Goal: Task Accomplishment & Management: Manage account settings

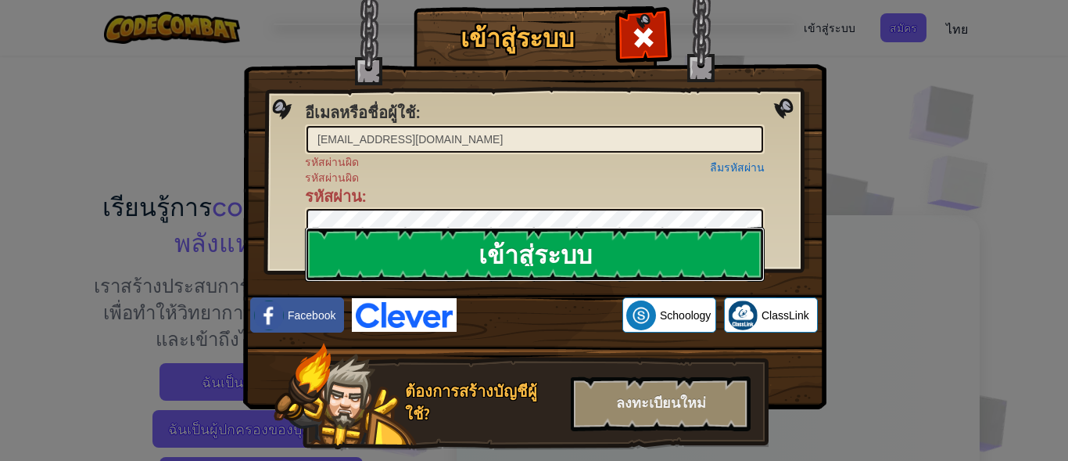
click at [461, 252] on input "เข้าสู่ระบบ" at bounding box center [535, 254] width 460 height 55
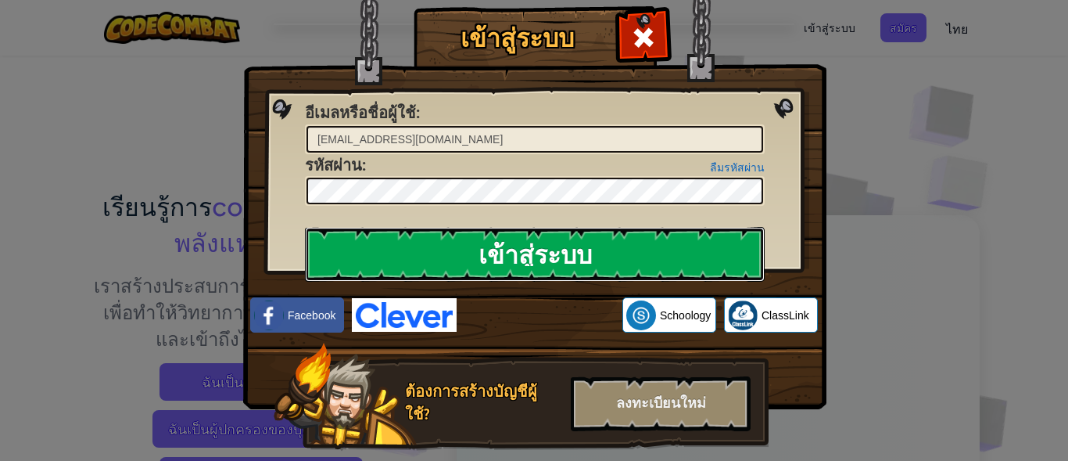
click at [478, 249] on input "เข้าสู่ระบบ" at bounding box center [535, 254] width 460 height 55
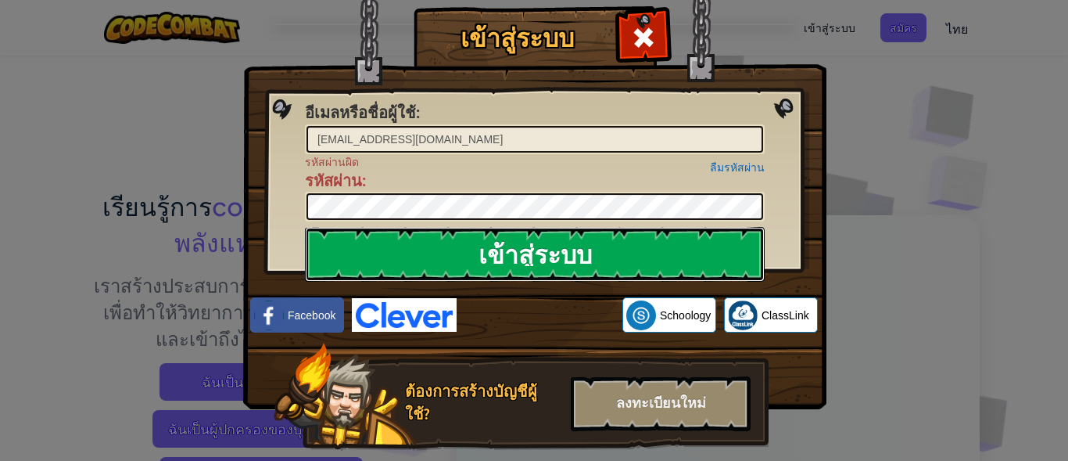
click at [464, 249] on input "เข้าสู่ระบบ" at bounding box center [535, 254] width 460 height 55
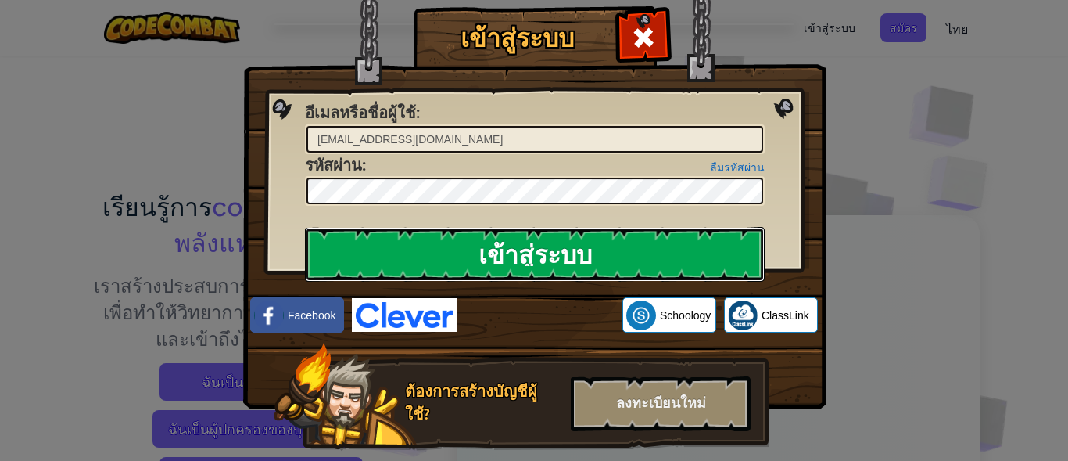
click at [464, 249] on input "เข้าสู่ระบบ" at bounding box center [535, 254] width 460 height 55
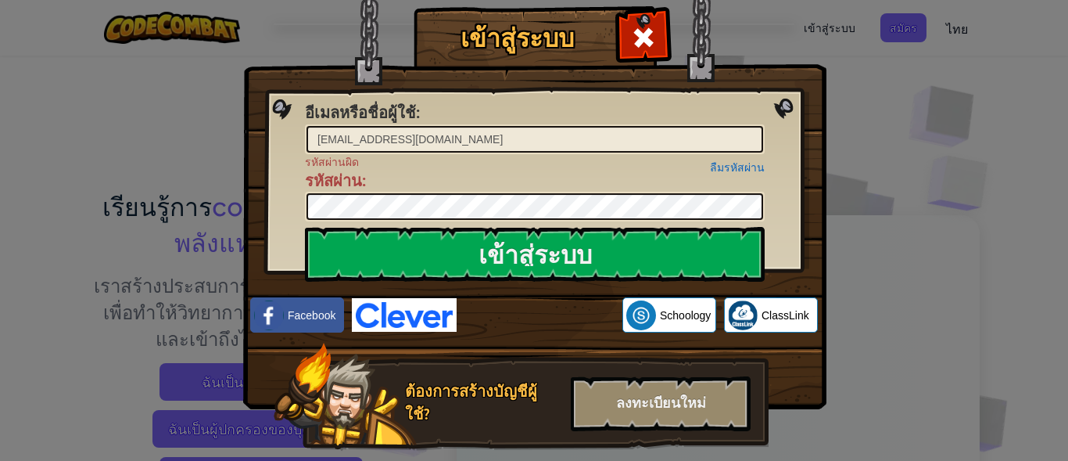
click at [473, 203] on div "ลืมรหัสผ่าน รหัสผ่านผิด รหัสผ่าน :" at bounding box center [535, 188] width 460 height 68
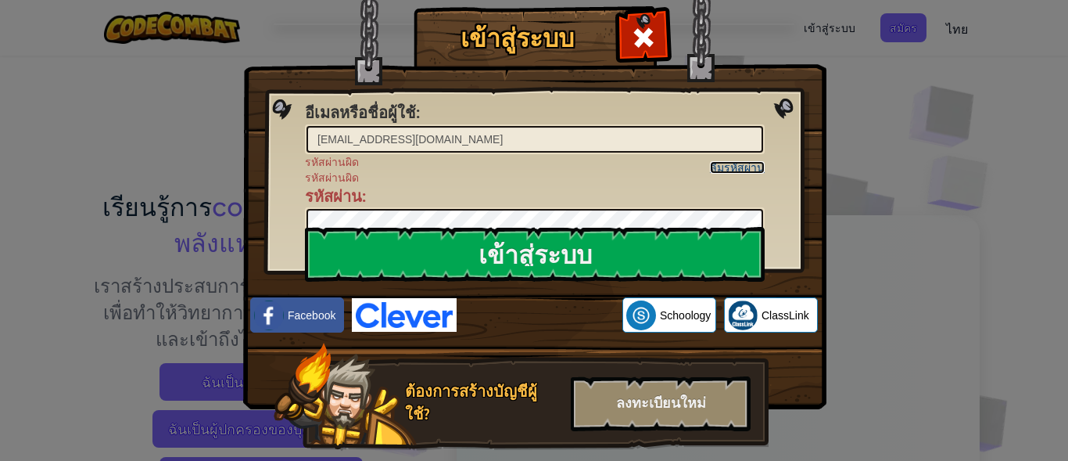
click at [737, 166] on link "ลืมรหัสผ่าน" at bounding box center [737, 167] width 55 height 13
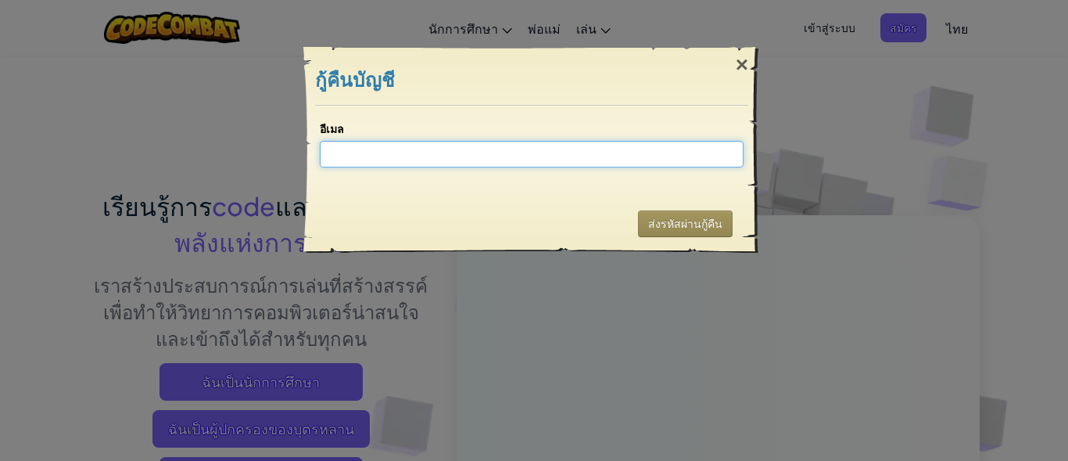
click at [491, 152] on input "อีเมล" at bounding box center [532, 154] width 424 height 27
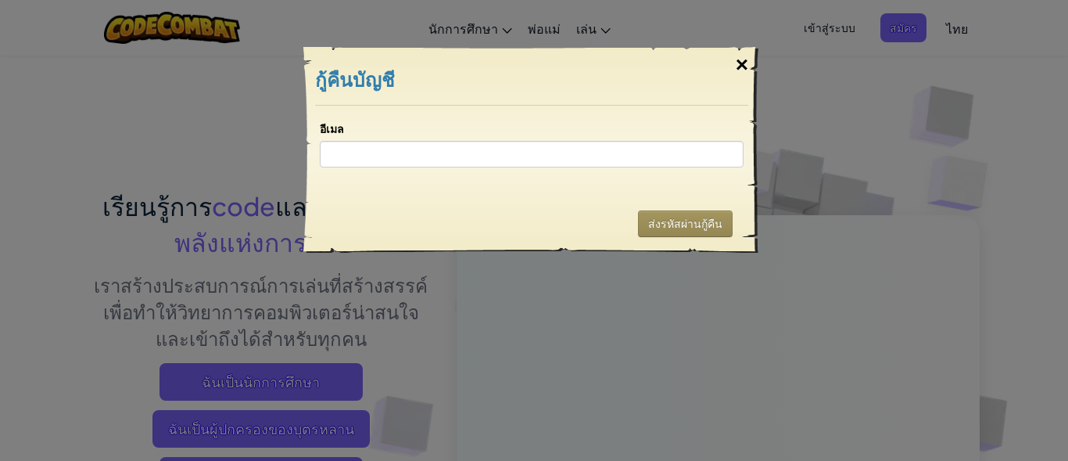
click at [737, 57] on div "×" at bounding box center [742, 64] width 36 height 45
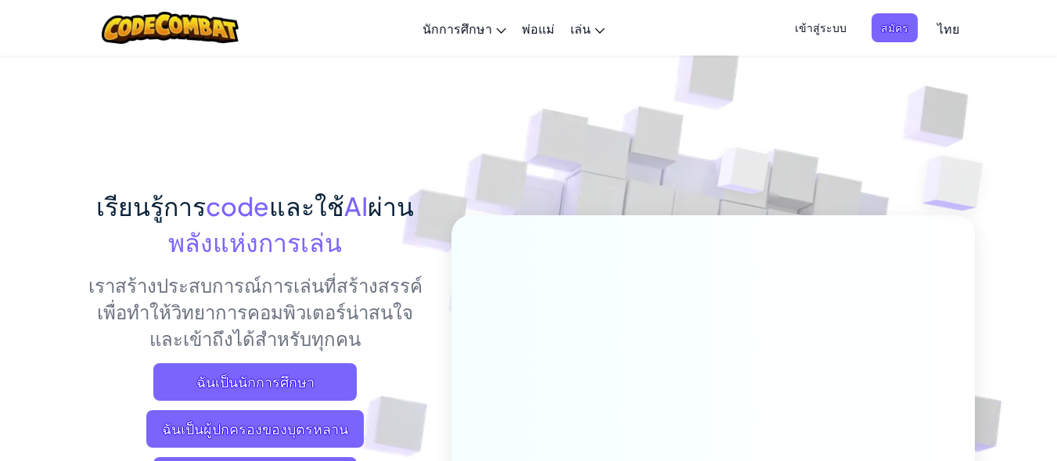
click at [820, 21] on span "เข้าสู่ระบบ" at bounding box center [820, 27] width 70 height 29
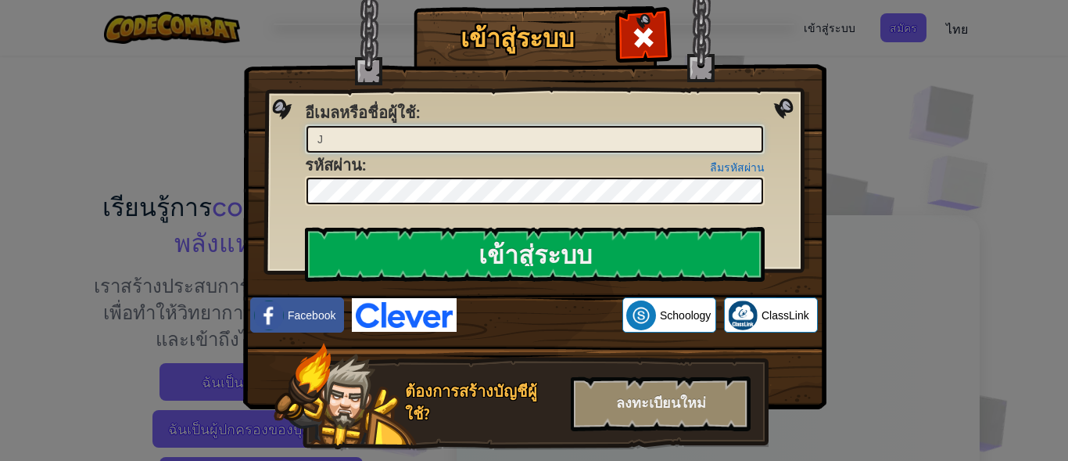
click at [445, 142] on input "J" at bounding box center [535, 139] width 457 height 27
type input "[EMAIL_ADDRESS][DOMAIN_NAME]"
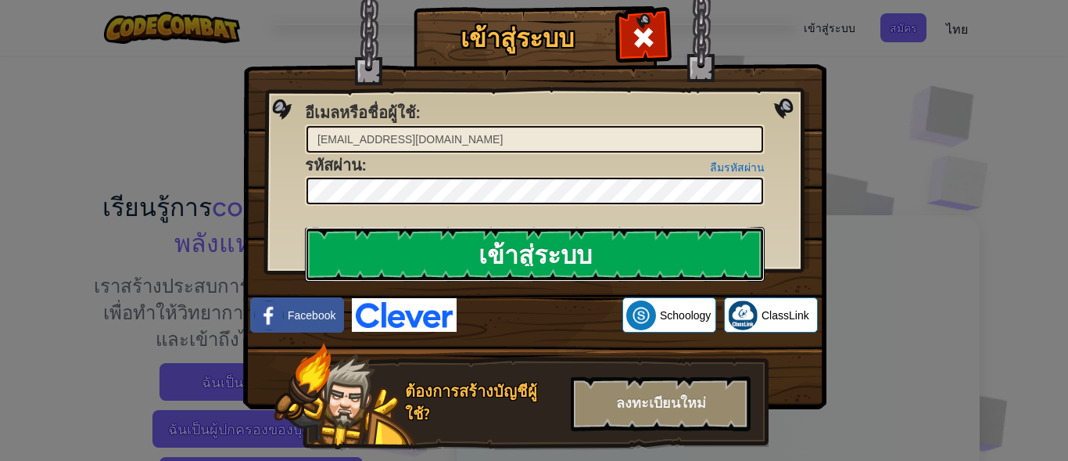
drag, startPoint x: 648, startPoint y: 277, endPoint x: 664, endPoint y: 245, distance: 35.7
click at [652, 265] on input "เข้าสู่ระบบ" at bounding box center [535, 254] width 460 height 55
click at [664, 245] on input "เข้าสู่ระบบ" at bounding box center [535, 254] width 460 height 55
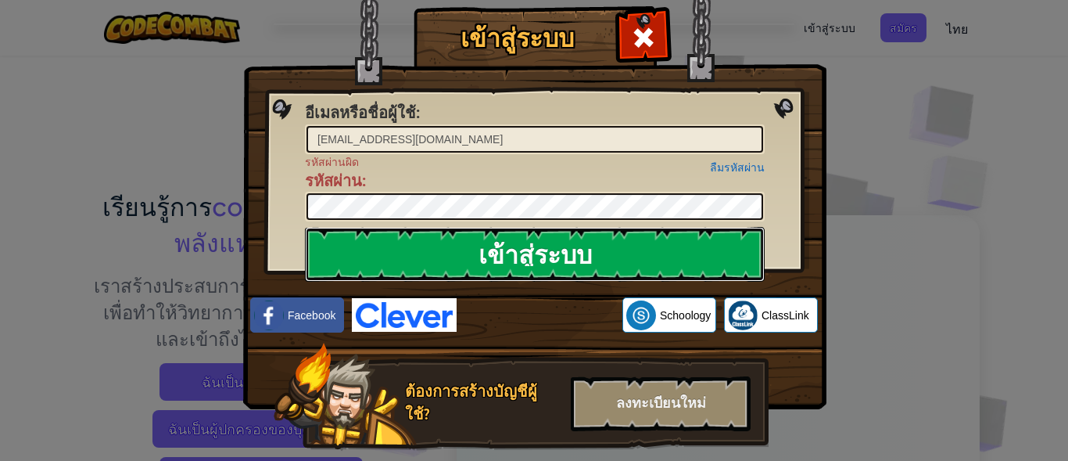
click at [664, 245] on input "เข้าสู่ระบบ" at bounding box center [535, 254] width 460 height 55
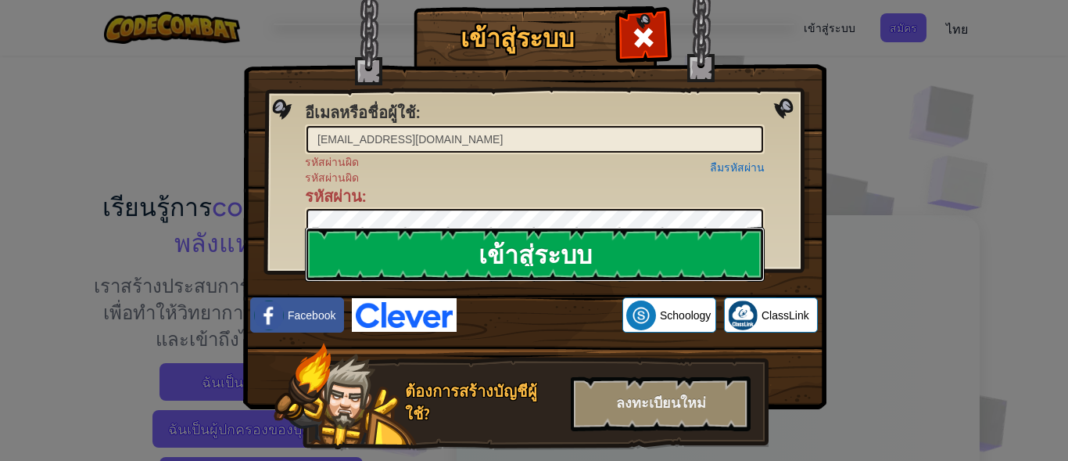
click at [664, 245] on input "เข้าสู่ระบบ" at bounding box center [535, 254] width 460 height 55
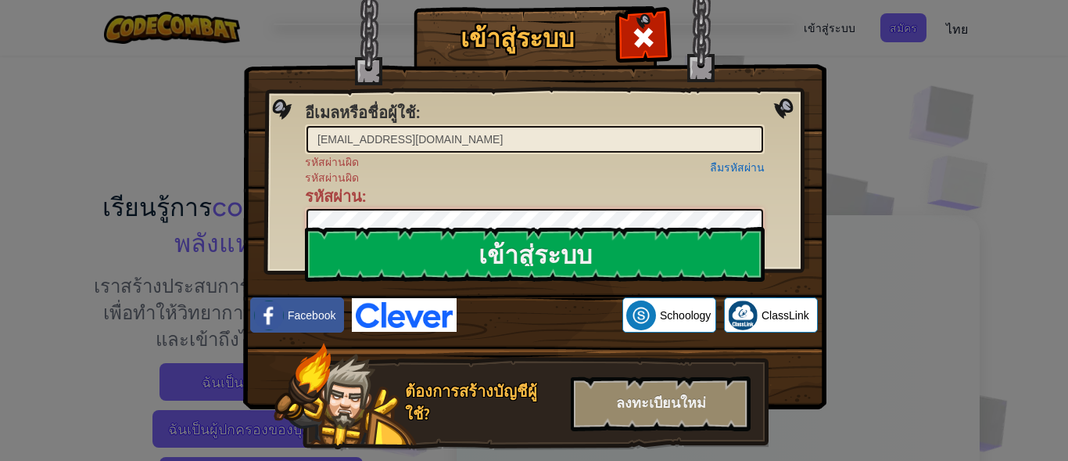
scroll to position [41, 0]
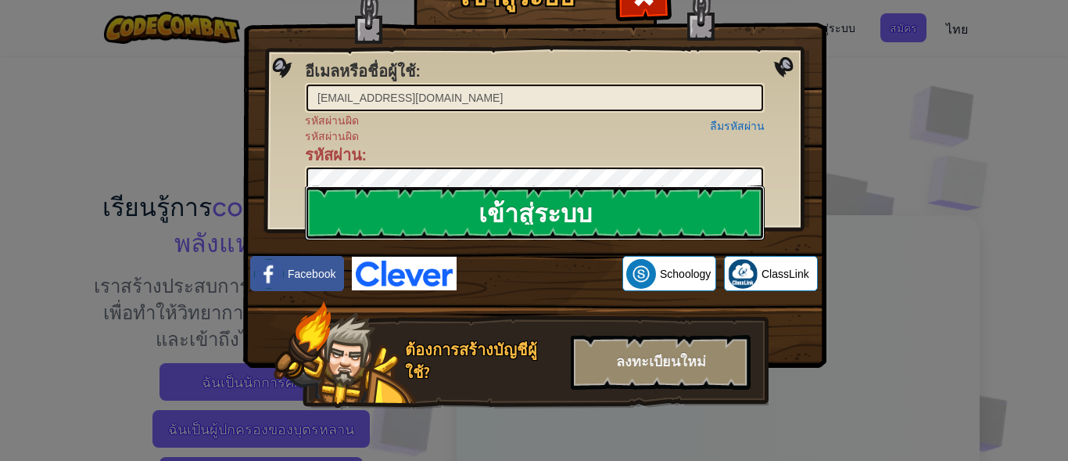
click at [439, 205] on input "เข้าสู่ระบบ" at bounding box center [535, 212] width 460 height 55
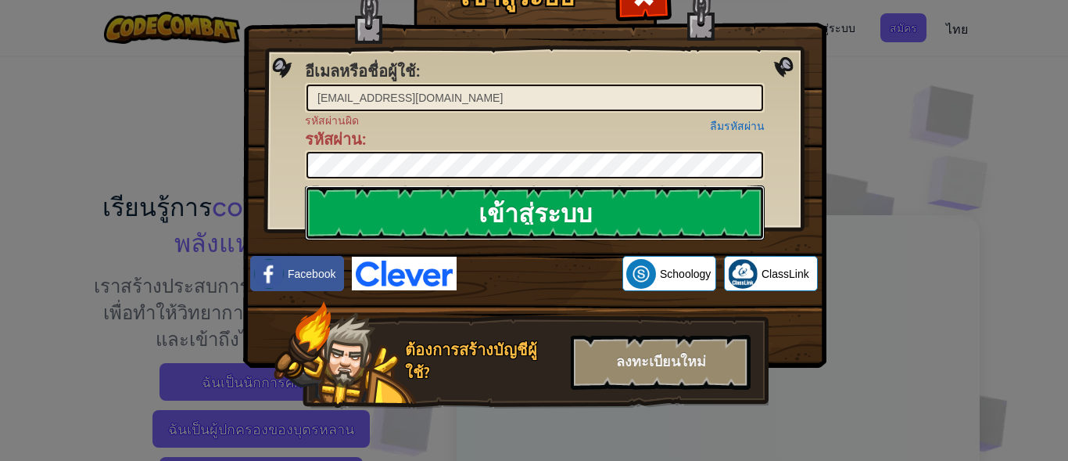
click at [444, 211] on input "เข้าสู่ระบบ" at bounding box center [535, 212] width 460 height 55
click at [372, 202] on input "เข้าสู่ระบบ" at bounding box center [535, 212] width 460 height 55
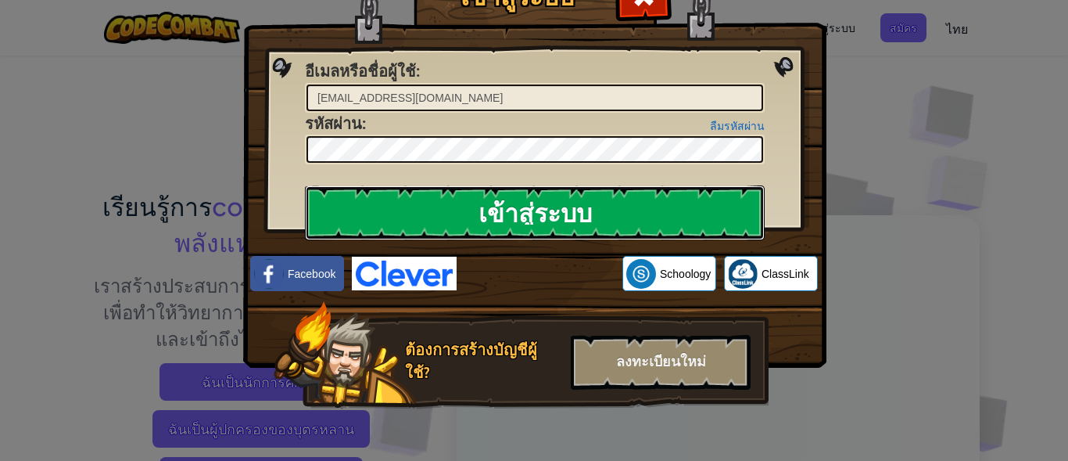
click at [392, 213] on input "เข้าสู่ระบบ" at bounding box center [535, 212] width 460 height 55
click at [468, 213] on input "เข้าสู่ระบบ" at bounding box center [535, 212] width 460 height 55
